Goal: Go to known website: Access a specific website the user already knows

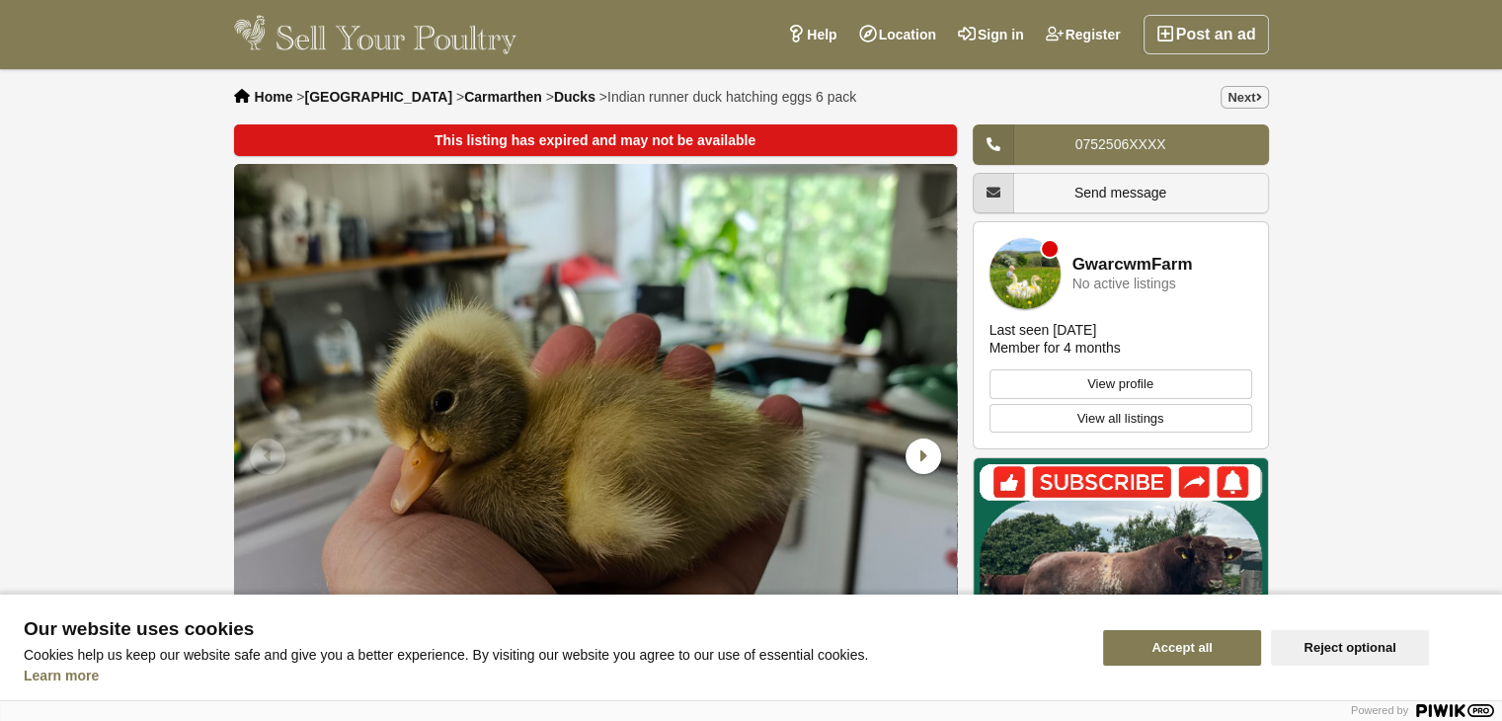
click at [1168, 649] on button "Accept all" at bounding box center [1182, 648] width 158 height 36
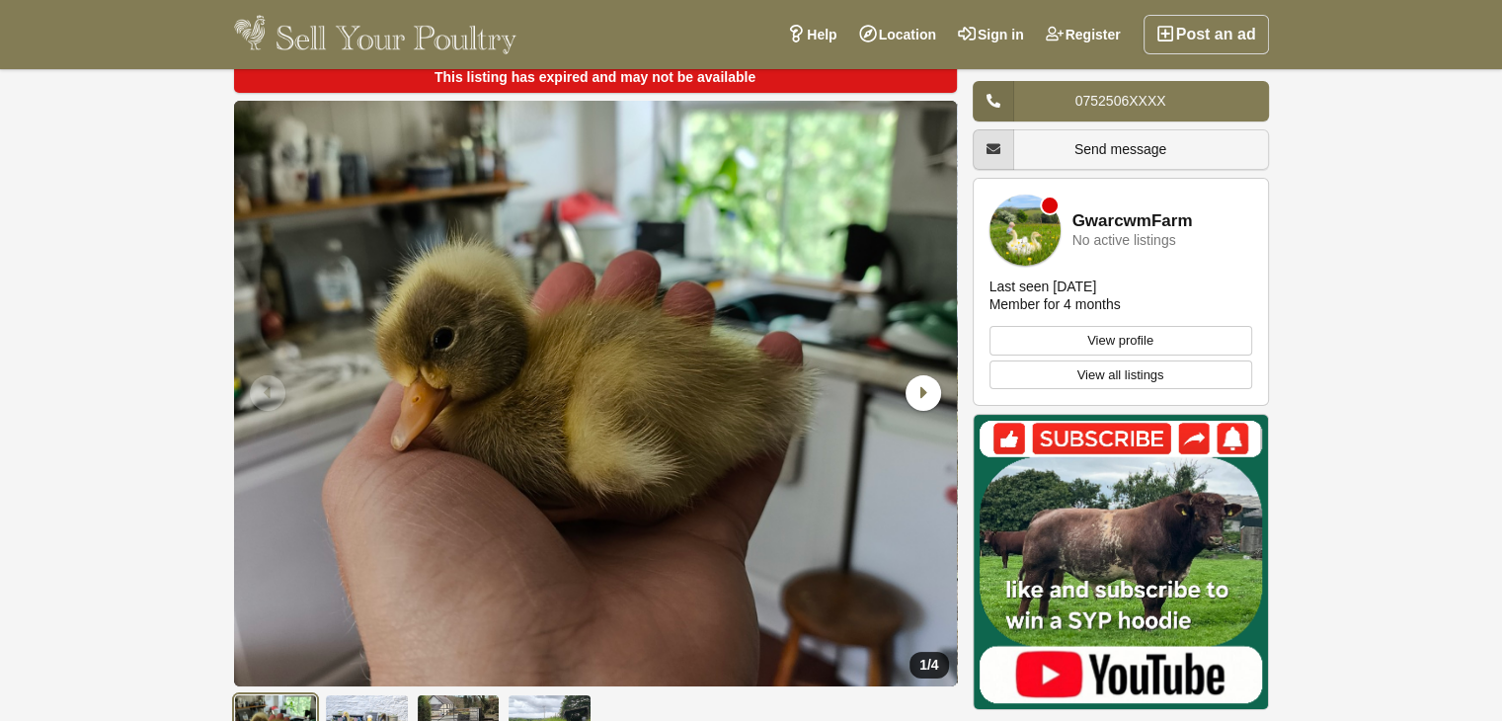
scroll to position [61, 0]
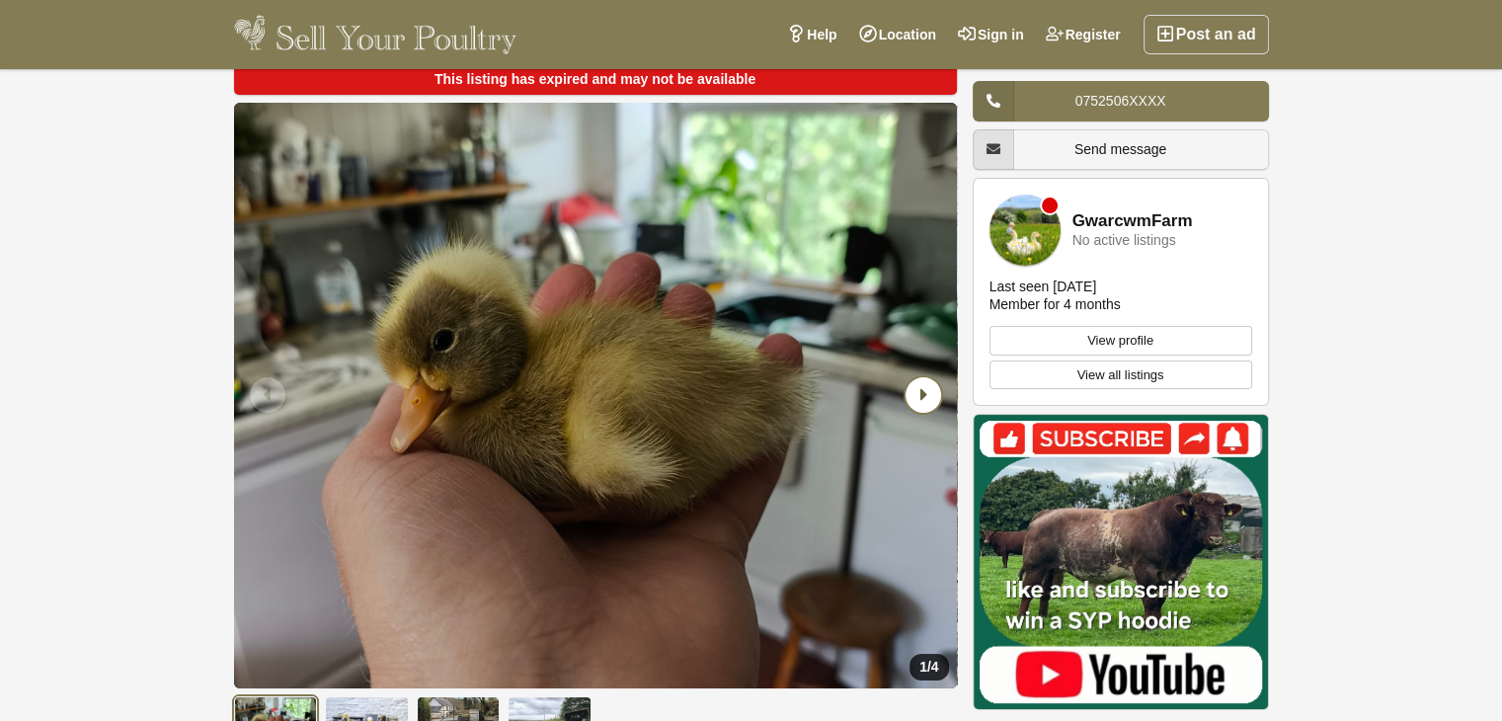
click at [921, 392] on icon "Next slide" at bounding box center [923, 395] width 36 height 36
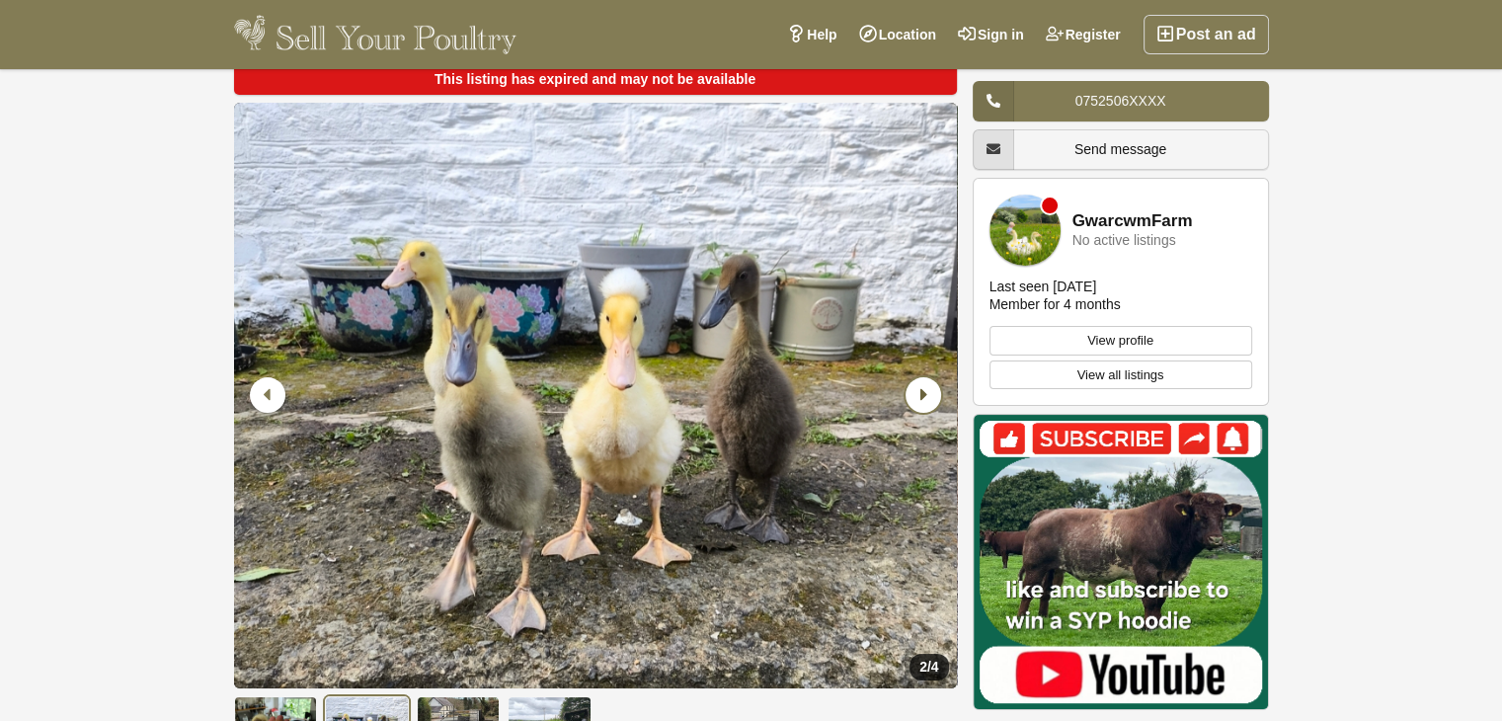
click at [921, 392] on icon "Next slide" at bounding box center [923, 395] width 36 height 36
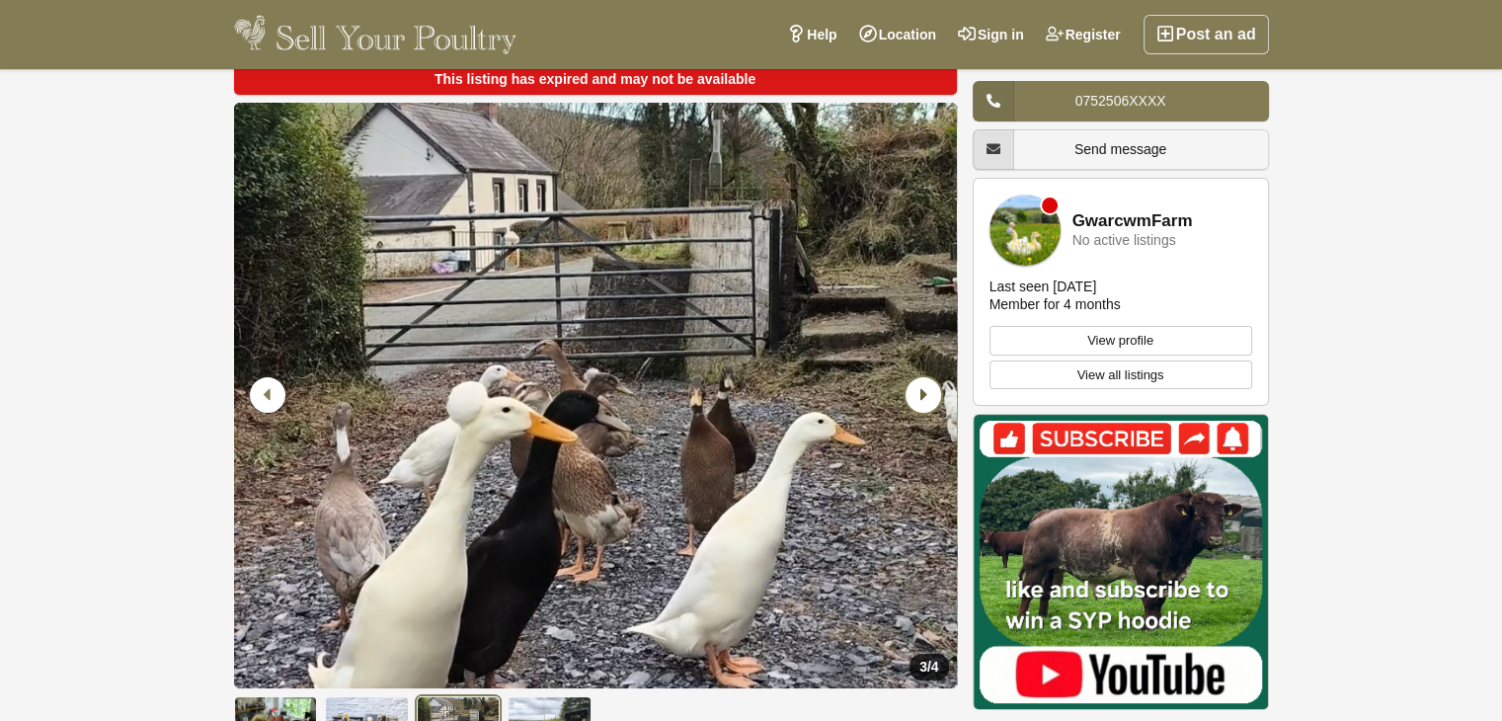
click at [921, 392] on icon "Next slide" at bounding box center [923, 395] width 36 height 36
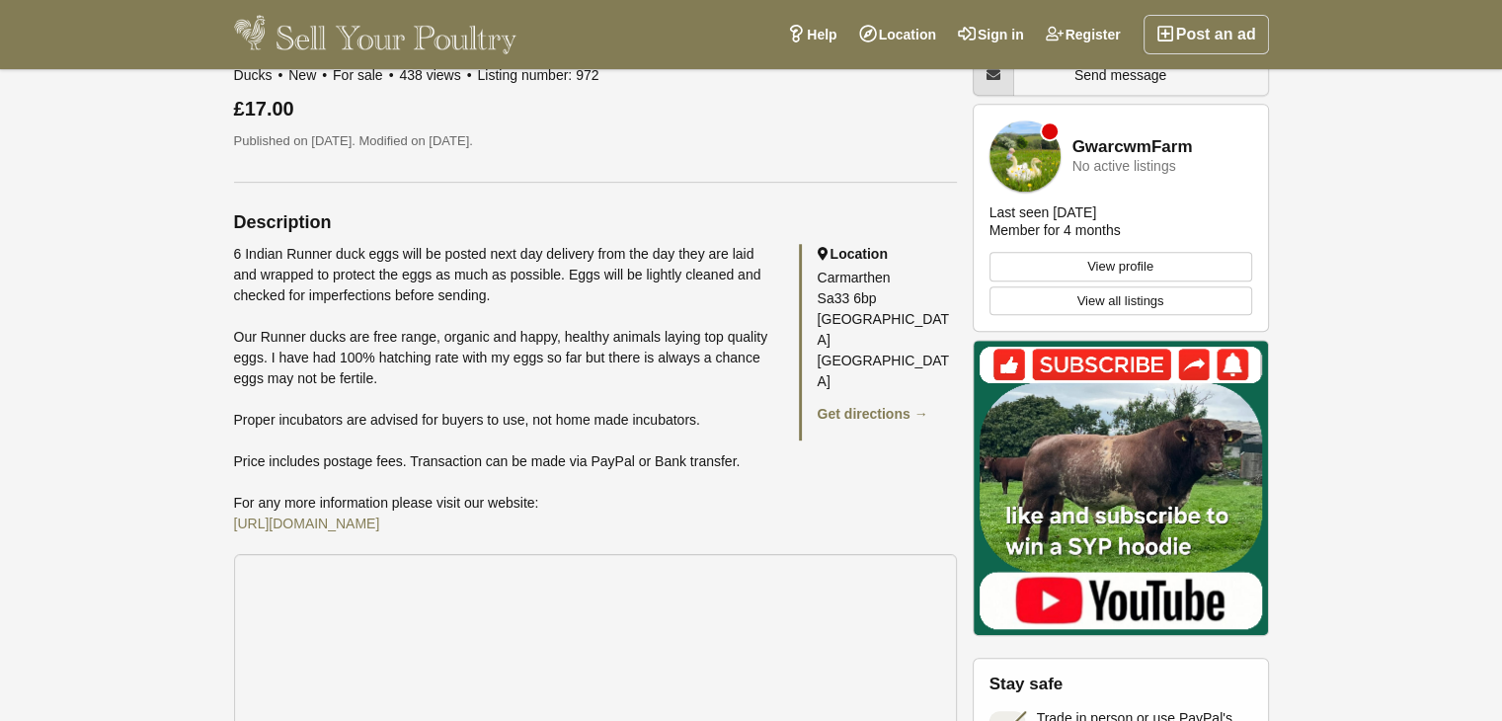
scroll to position [861, 0]
click at [380, 524] on link "[URL][DOMAIN_NAME]" at bounding box center [307, 523] width 146 height 16
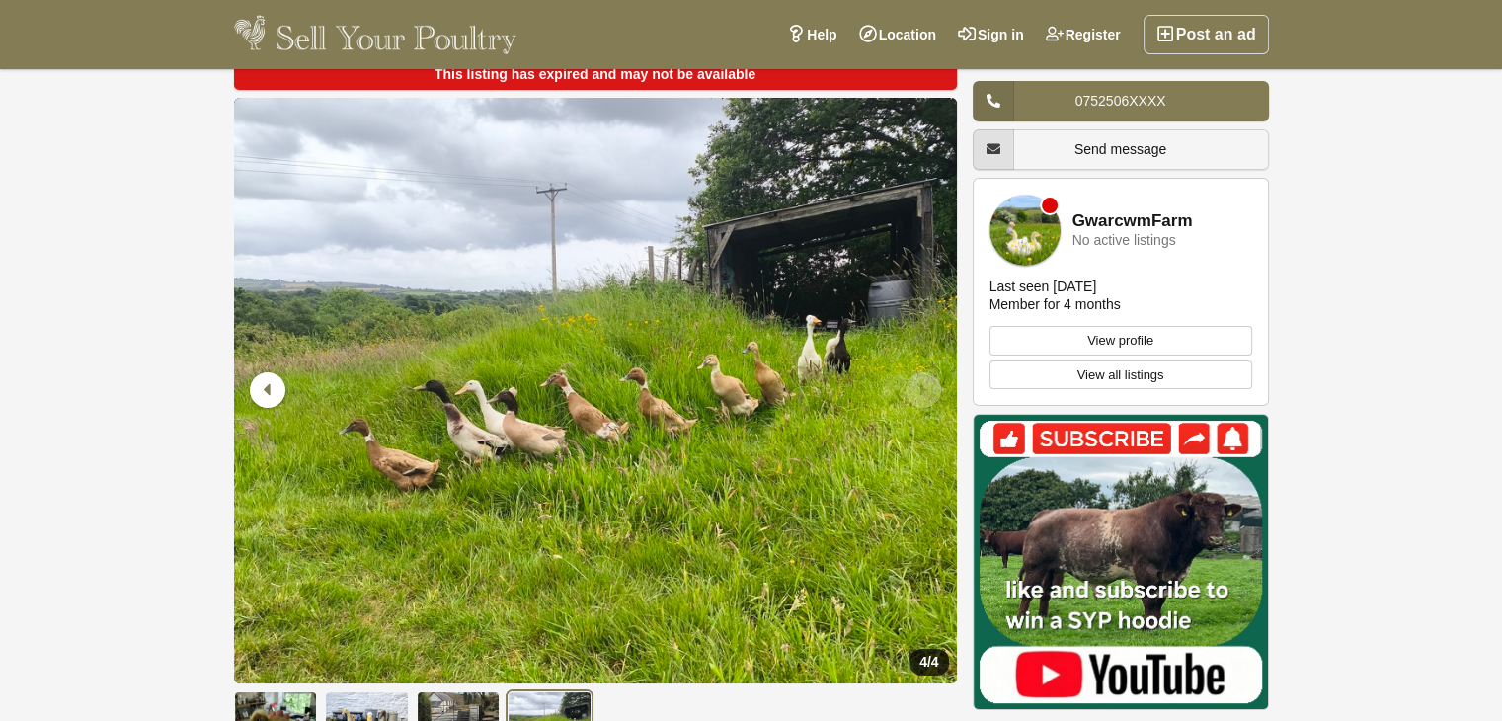
scroll to position [0, 0]
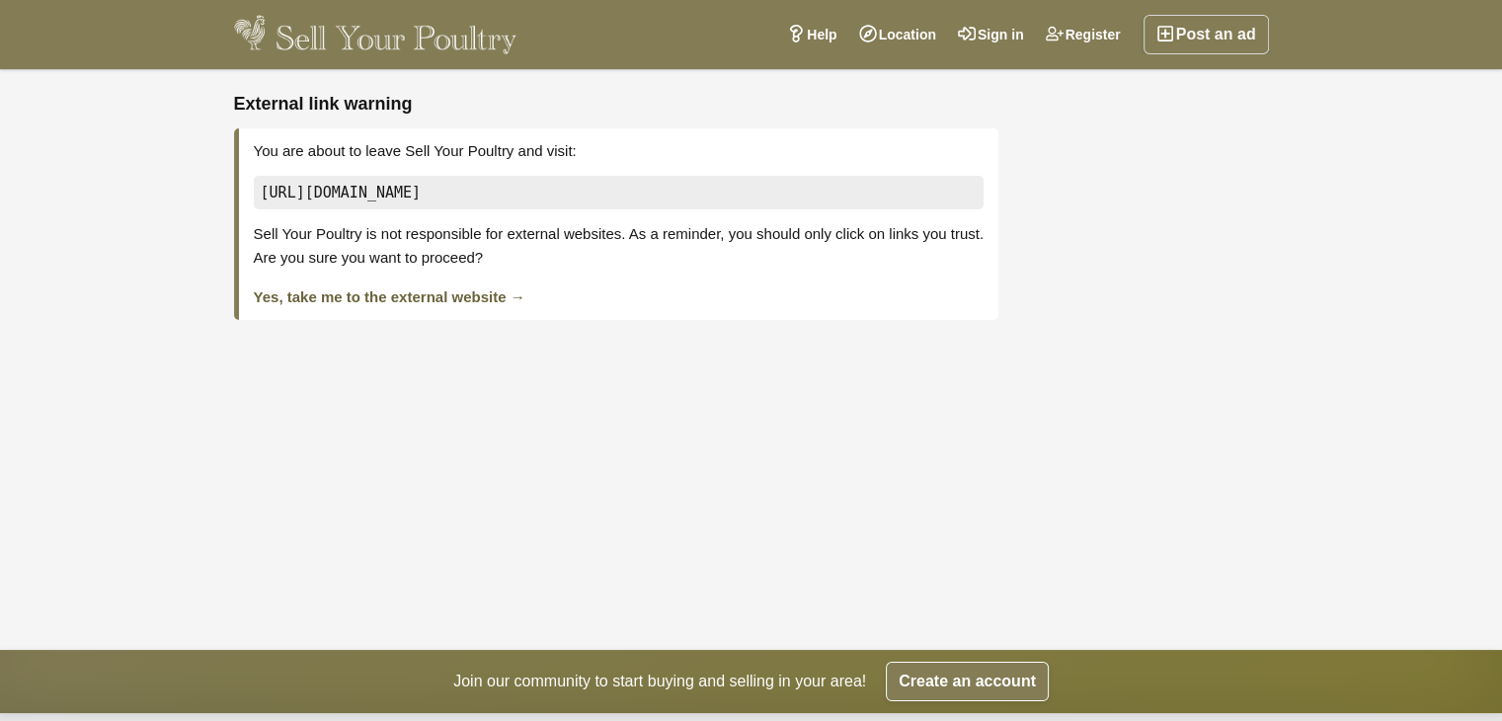
click at [404, 293] on link "Yes, take me to the external website →" at bounding box center [389, 296] width 271 height 17
